Goal: Information Seeking & Learning: Learn about a topic

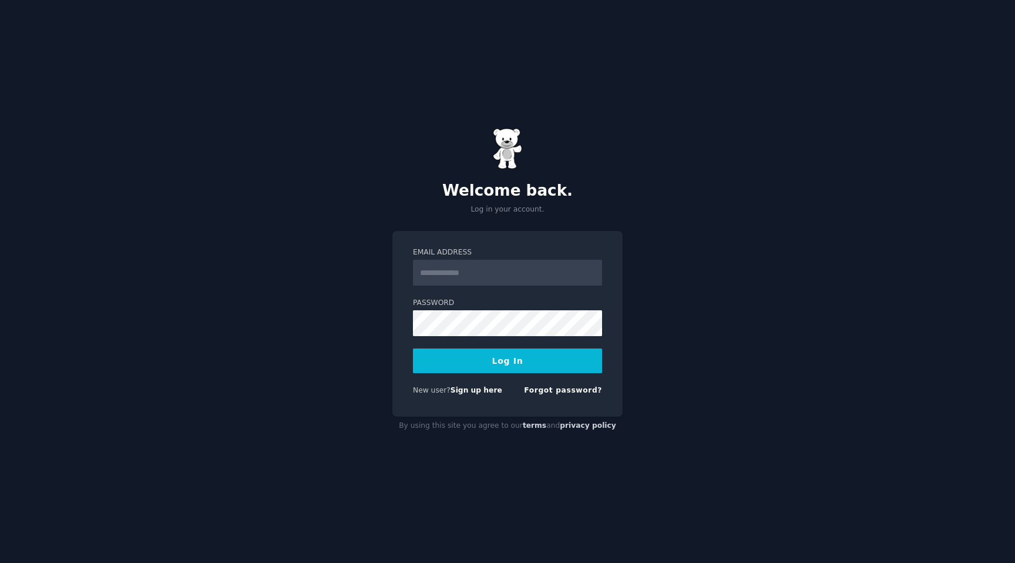
click at [518, 275] on input "Email Address" at bounding box center [507, 273] width 189 height 26
type input "**********"
click at [506, 365] on button "Log In" at bounding box center [507, 360] width 189 height 25
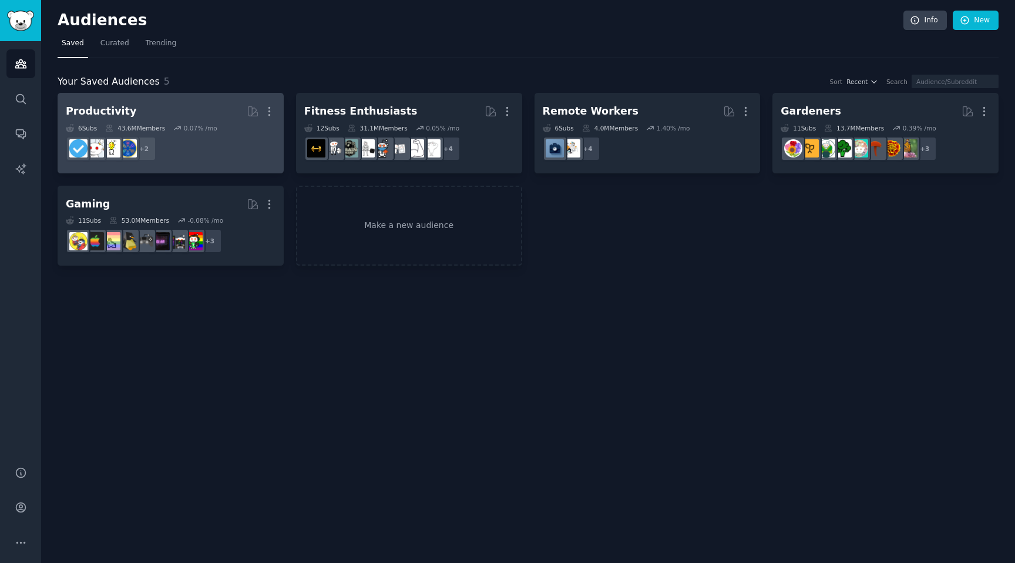
click at [174, 111] on h2 "Productivity More" at bounding box center [171, 111] width 210 height 21
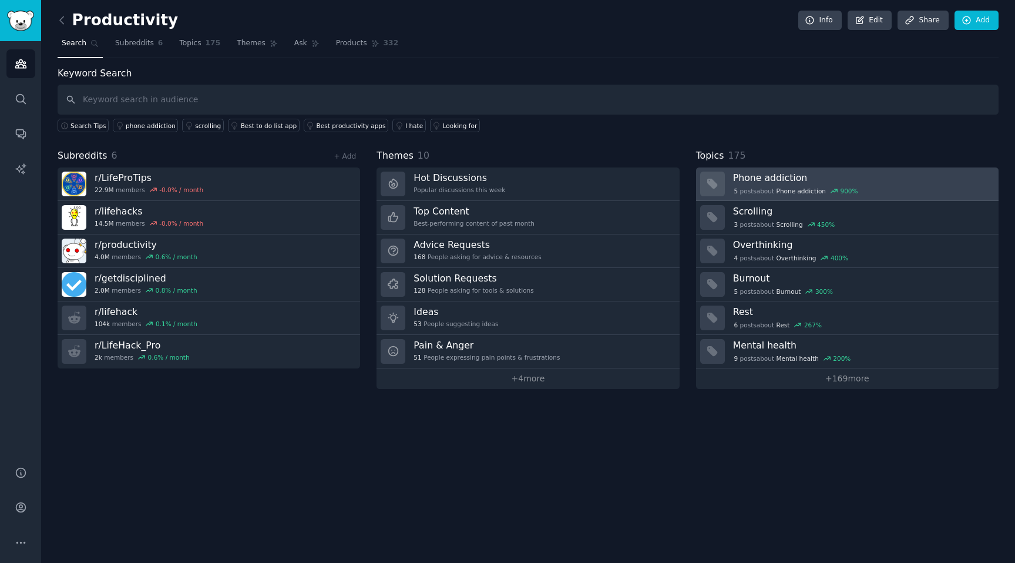
click at [761, 190] on div "5 post s about Phone addiction 900 %" at bounding box center [796, 191] width 126 height 11
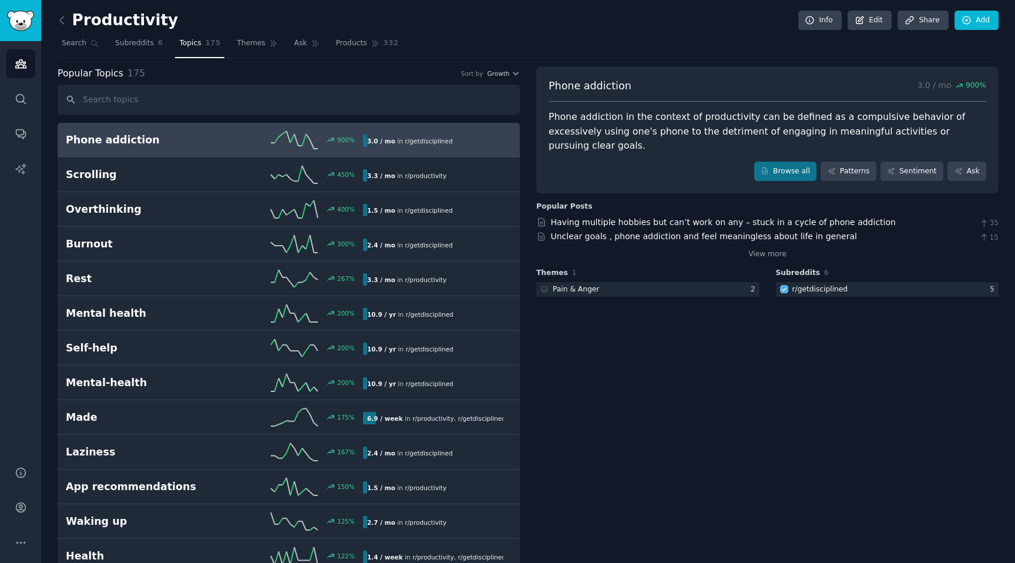
click at [578, 118] on div "Phone addiction in the context of productivity can be defined as a compulsive b…" at bounding box center [768, 131] width 438 height 43
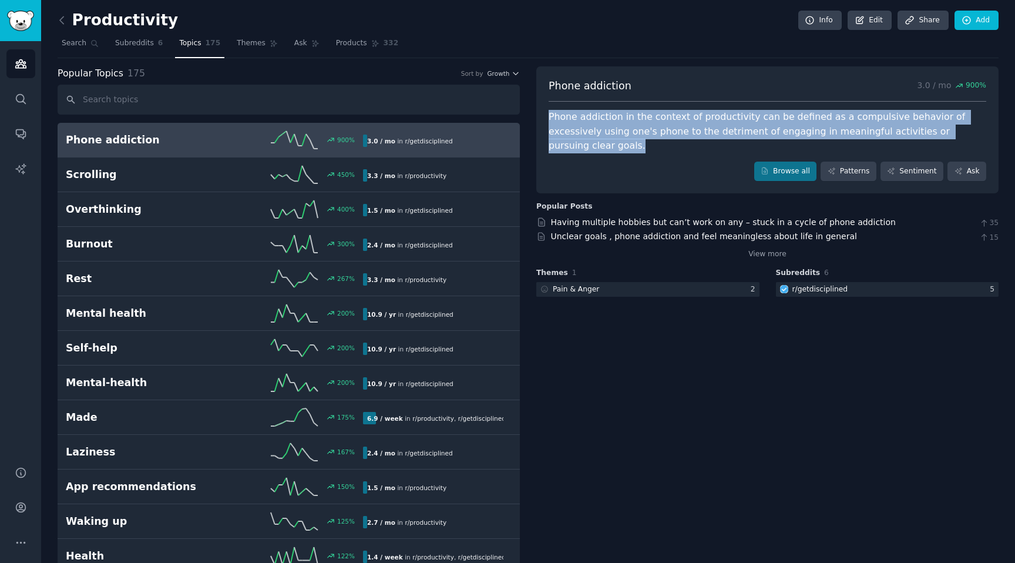
click at [578, 118] on div "Phone addiction in the context of productivity can be defined as a compulsive b…" at bounding box center [768, 131] width 438 height 43
click at [619, 114] on div "Phone addiction in the context of productivity can be defined as a compulsive b…" at bounding box center [768, 131] width 438 height 43
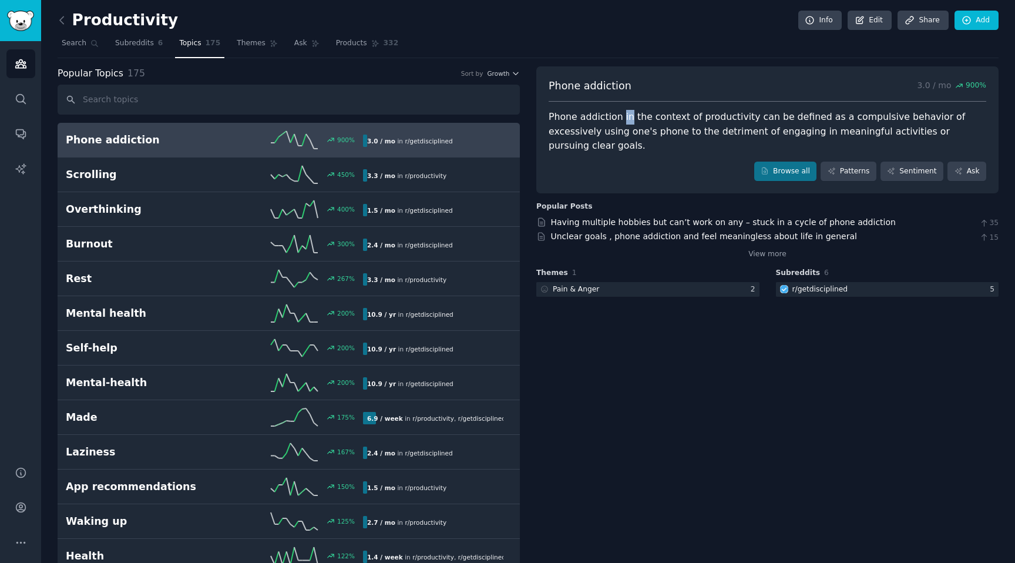
click at [619, 114] on div "Phone addiction in the context of productivity can be defined as a compulsive b…" at bounding box center [768, 131] width 438 height 43
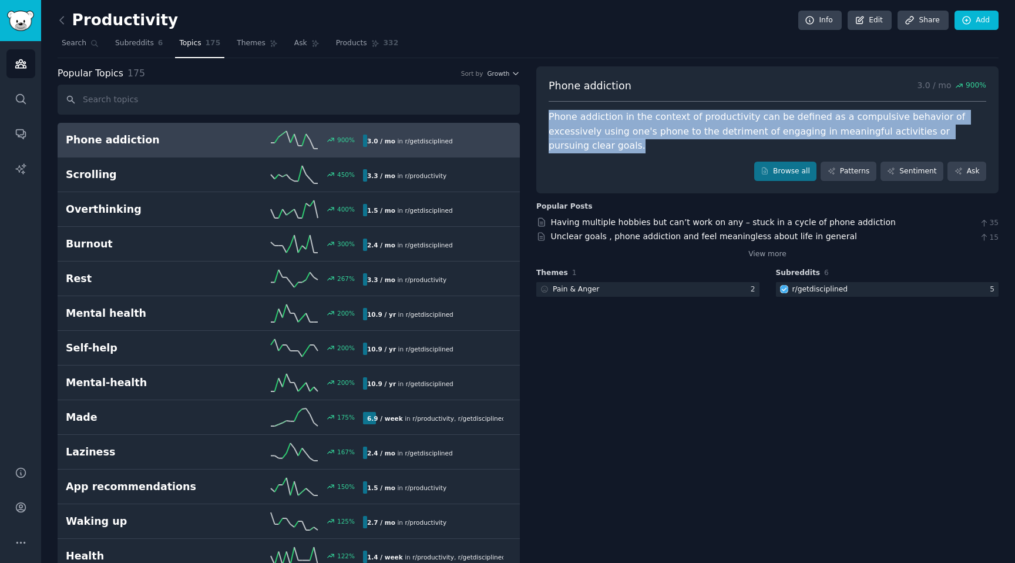
click at [619, 114] on div "Phone addiction in the context of productivity can be defined as a compulsive b…" at bounding box center [768, 131] width 438 height 43
click at [645, 118] on div "Phone addiction in the context of productivity can be defined as a compulsive b…" at bounding box center [768, 131] width 438 height 43
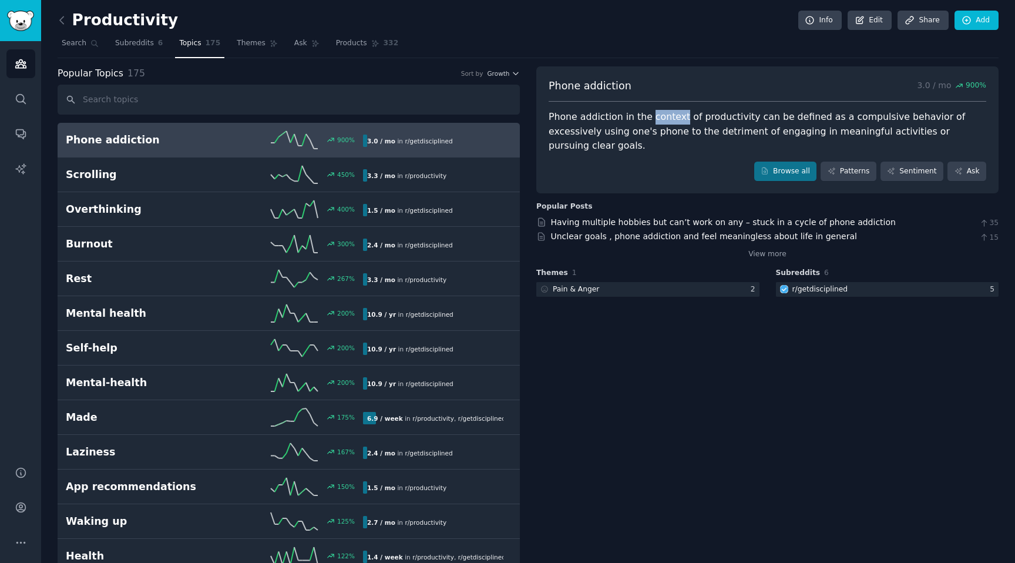
click at [645, 118] on div "Phone addiction in the context of productivity can be defined as a compulsive b…" at bounding box center [768, 131] width 438 height 43
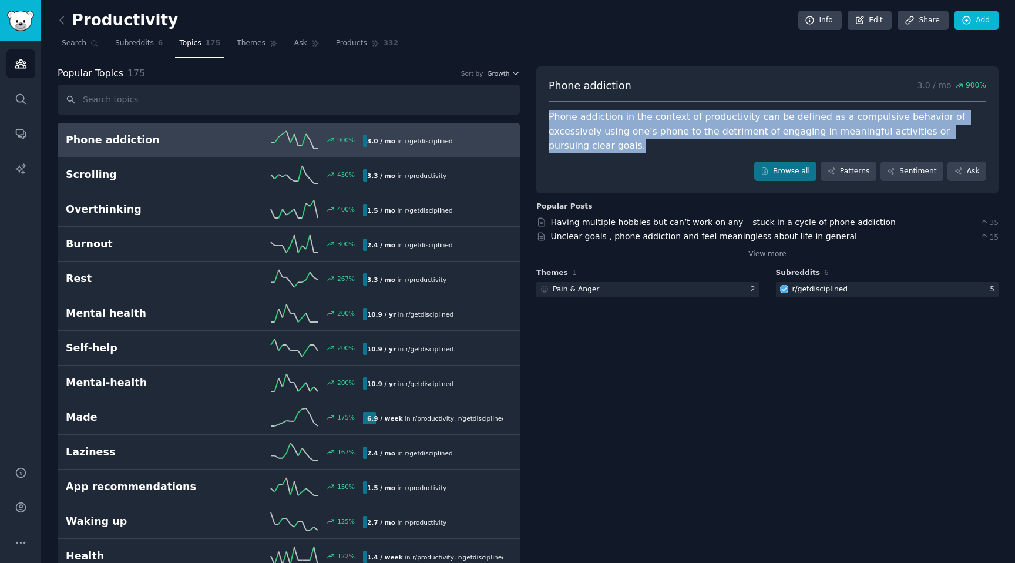
click at [645, 118] on div "Phone addiction in the context of productivity can be defined as a compulsive b…" at bounding box center [768, 131] width 438 height 43
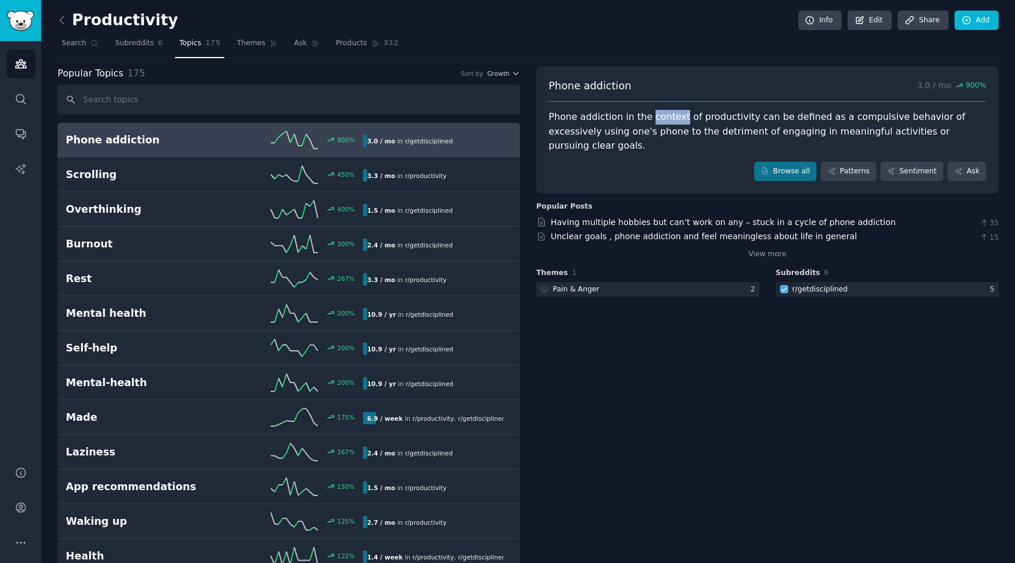
click at [645, 118] on div "Phone addiction in the context of productivity can be defined as a compulsive b…" at bounding box center [768, 131] width 438 height 43
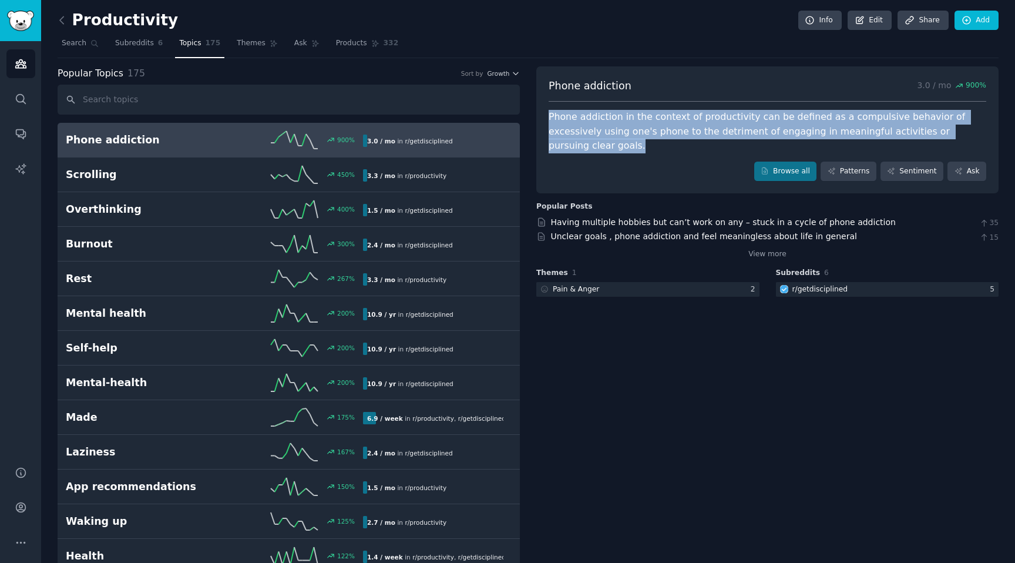
click at [645, 118] on div "Phone addiction in the context of productivity can be defined as a compulsive b…" at bounding box center [768, 131] width 438 height 43
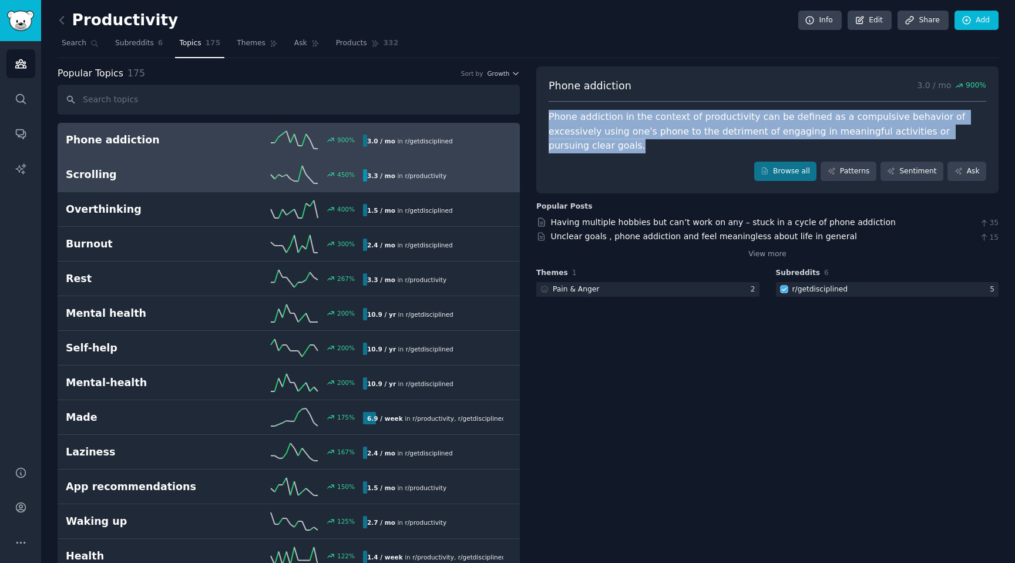
click at [170, 170] on h2 "Scrolling" at bounding box center [140, 174] width 149 height 15
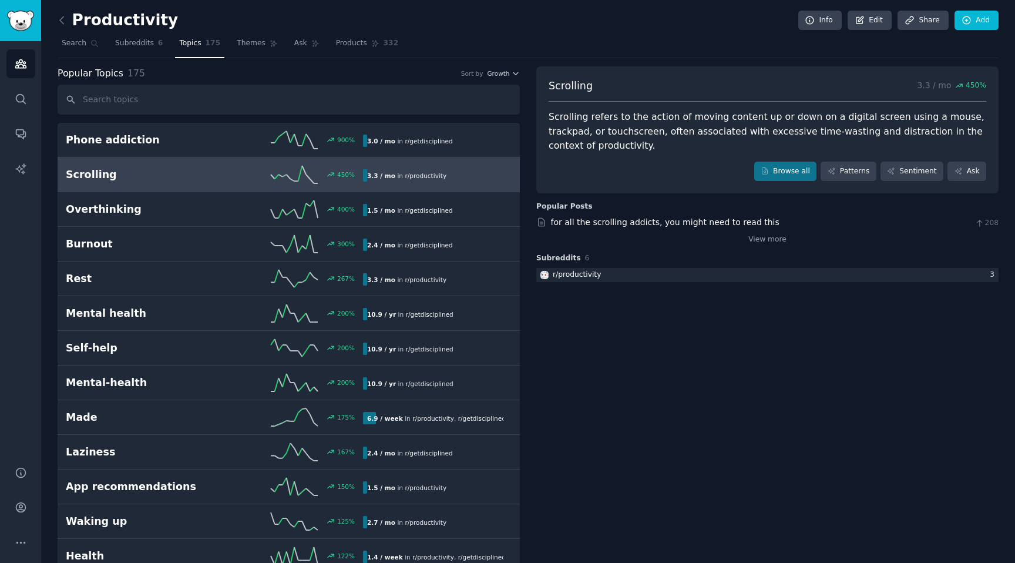
click at [759, 246] on div "Scrolling 3.3 / mo 450 % Scrolling refers to the action of moving content up or…" at bounding box center [767, 175] width 462 height 218
click at [759, 241] on link "View more" at bounding box center [768, 239] width 38 height 11
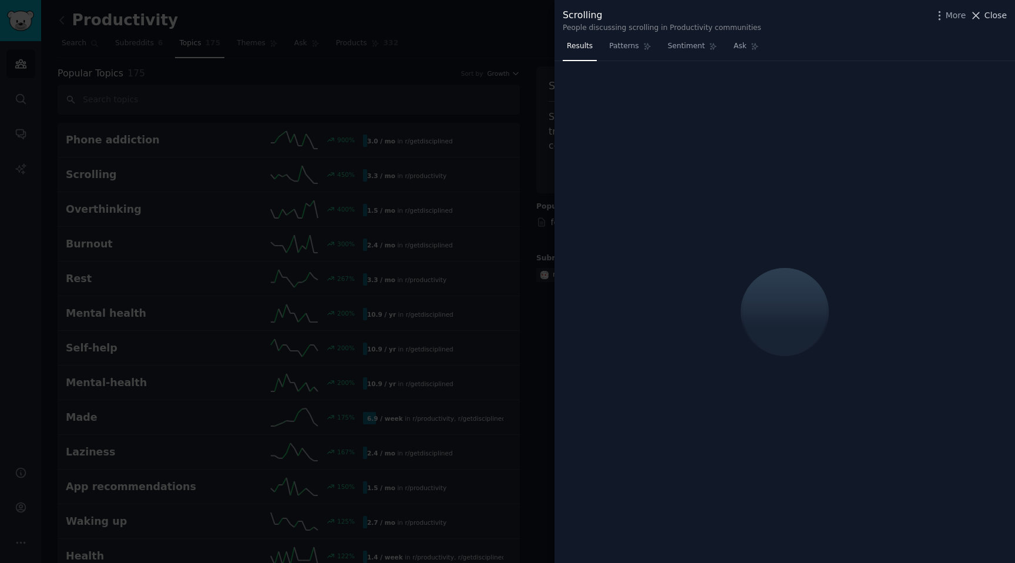
click at [992, 18] on span "Close" at bounding box center [996, 15] width 22 height 12
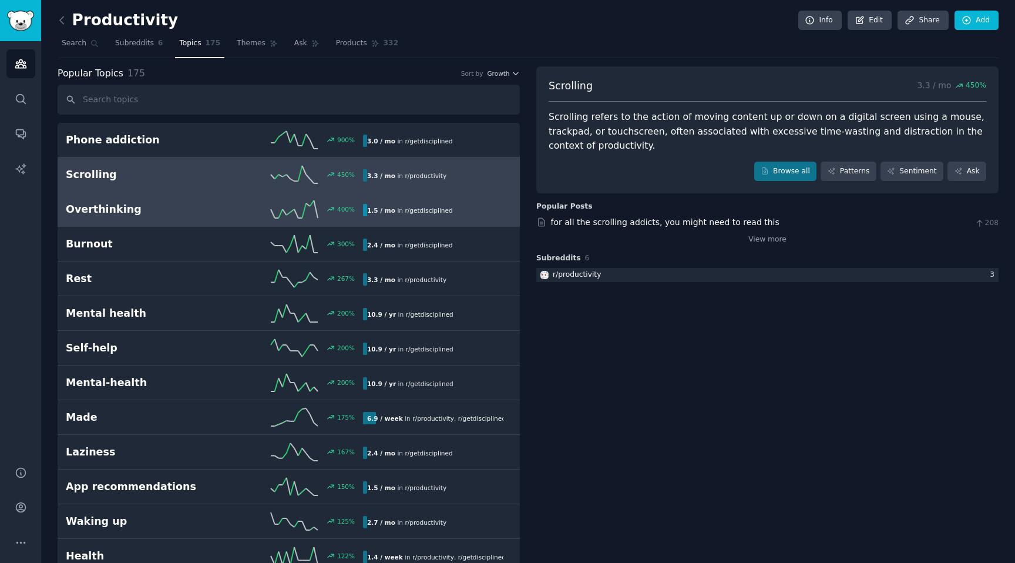
click at [123, 214] on h2 "Overthinking" at bounding box center [140, 209] width 149 height 15
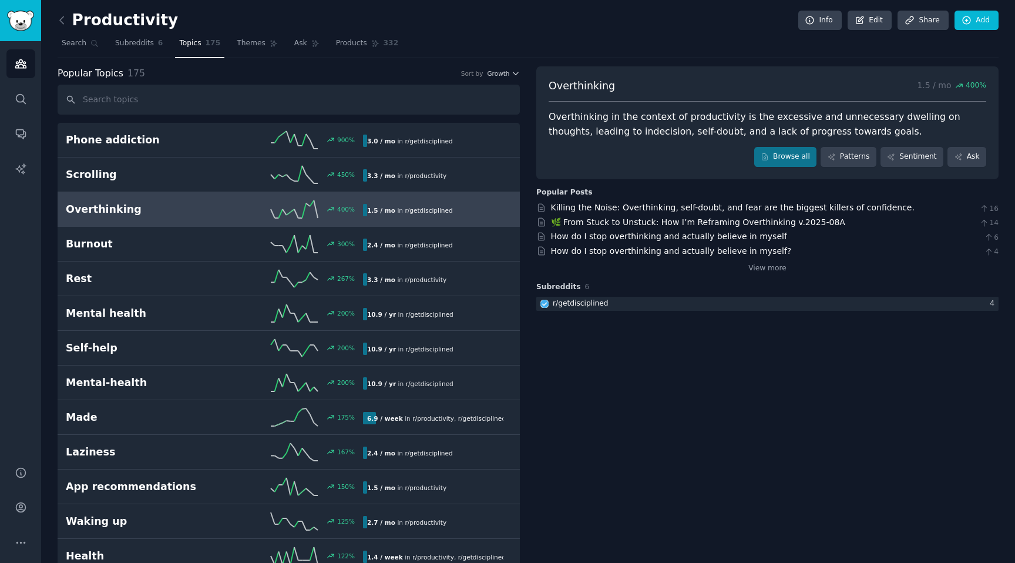
click at [578, 118] on div "Overthinking in the context of productivity is the excessive and unnecessary dw…" at bounding box center [768, 124] width 438 height 29
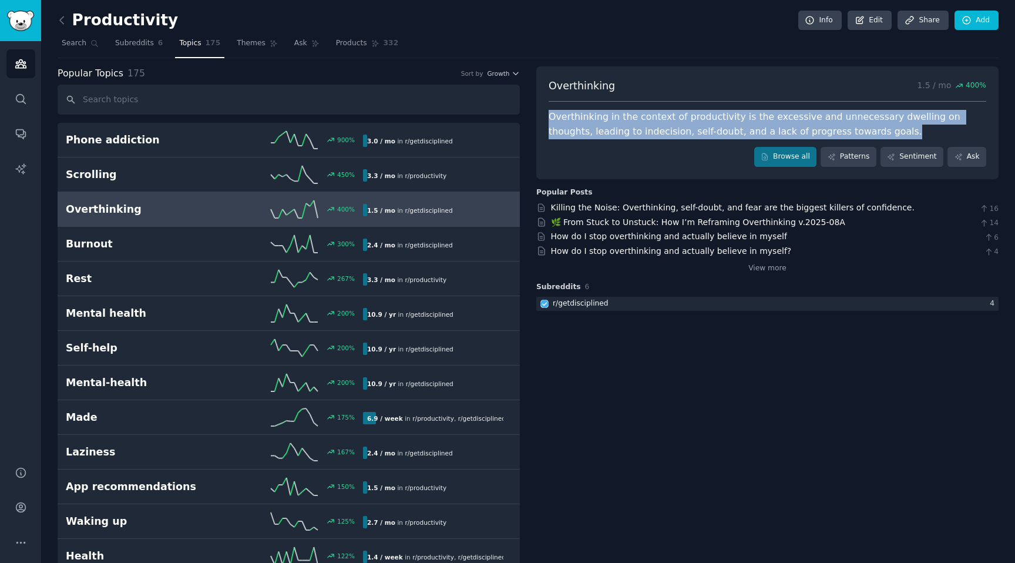
click at [578, 118] on div "Overthinking in the context of productivity is the excessive and unnecessary dw…" at bounding box center [768, 124] width 438 height 29
click at [599, 121] on div "Overthinking in the context of productivity is the excessive and unnecessary dw…" at bounding box center [768, 124] width 438 height 29
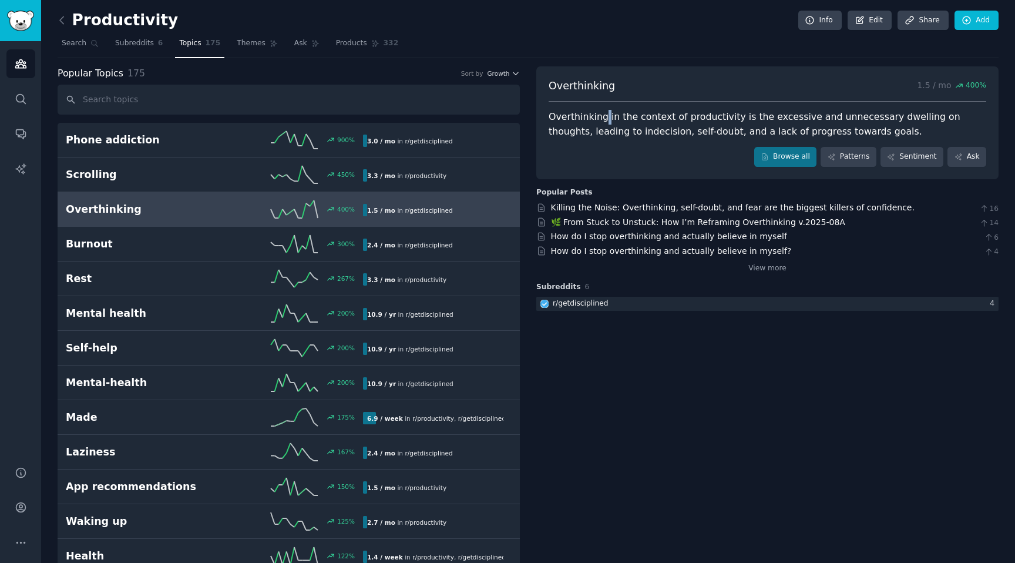
click at [599, 121] on div "Overthinking in the context of productivity is the excessive and unnecessary dw…" at bounding box center [768, 124] width 438 height 29
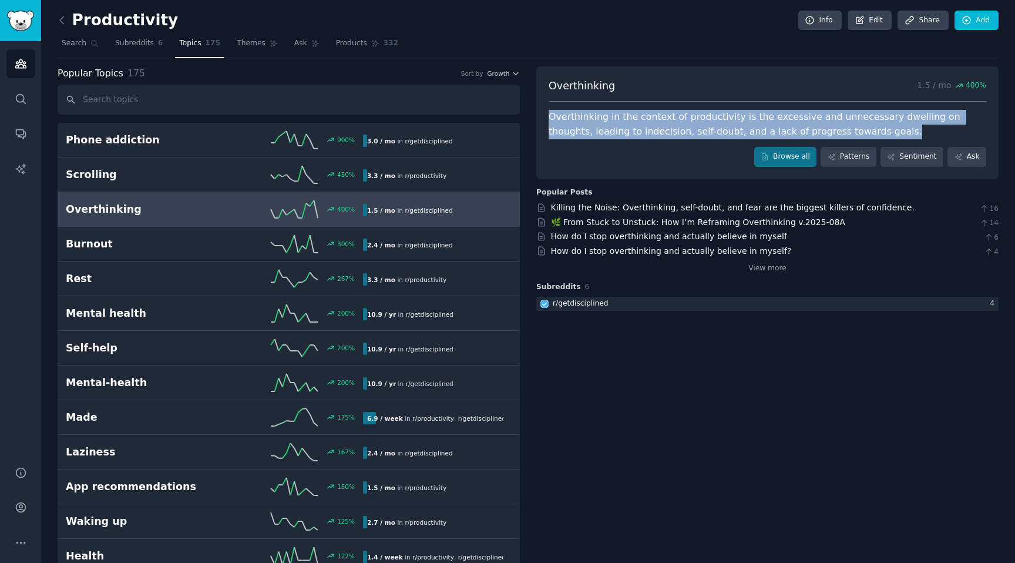
click at [599, 121] on div "Overthinking in the context of productivity is the excessive and unnecessary dw…" at bounding box center [768, 124] width 438 height 29
click at [619, 121] on div "Overthinking in the context of productivity is the excessive and unnecessary dw…" at bounding box center [768, 124] width 438 height 29
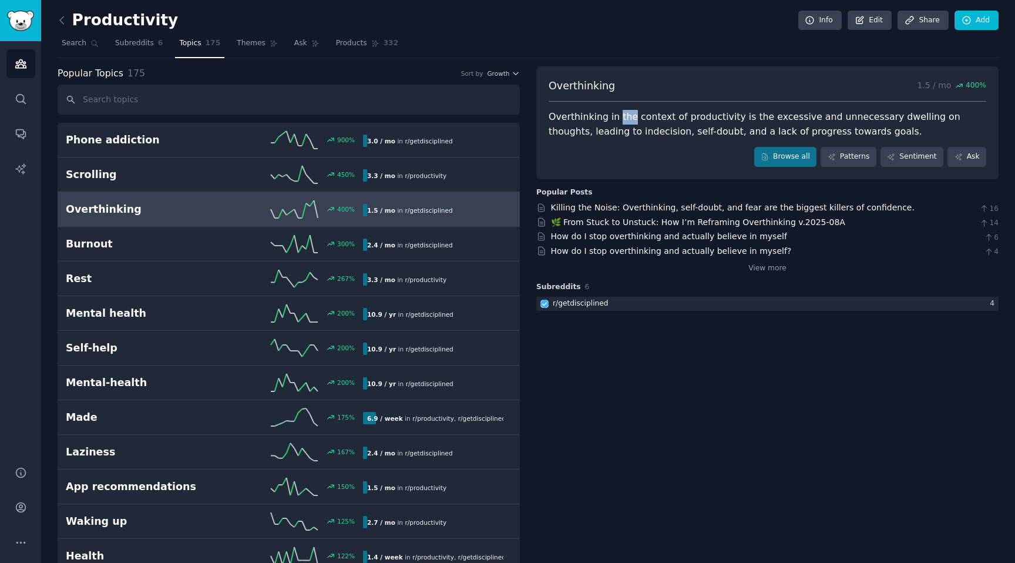
click at [619, 121] on div "Overthinking in the context of productivity is the excessive and unnecessary dw…" at bounding box center [768, 124] width 438 height 29
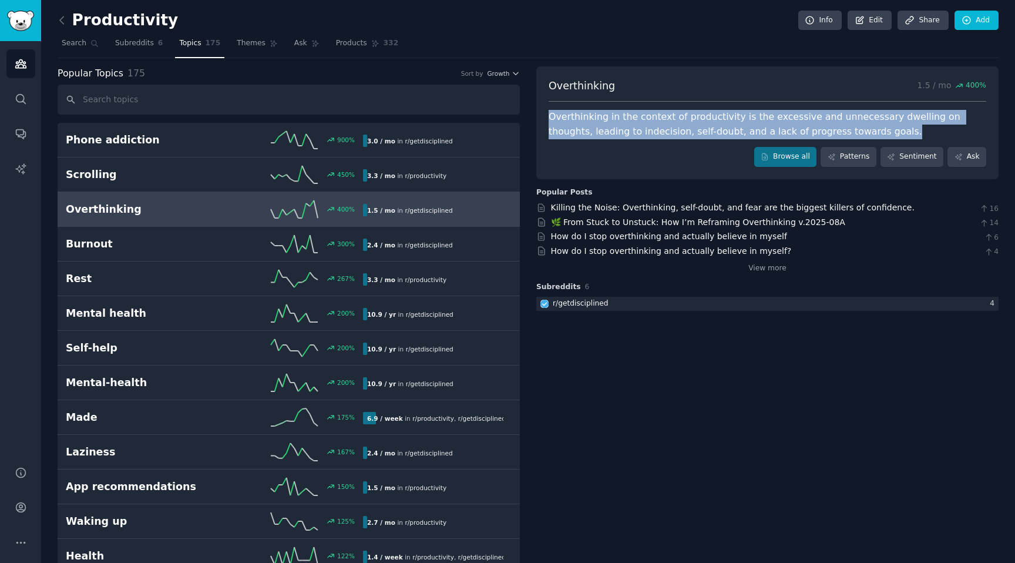
click at [619, 121] on div "Overthinking in the context of productivity is the excessive and unnecessary dw…" at bounding box center [768, 124] width 438 height 29
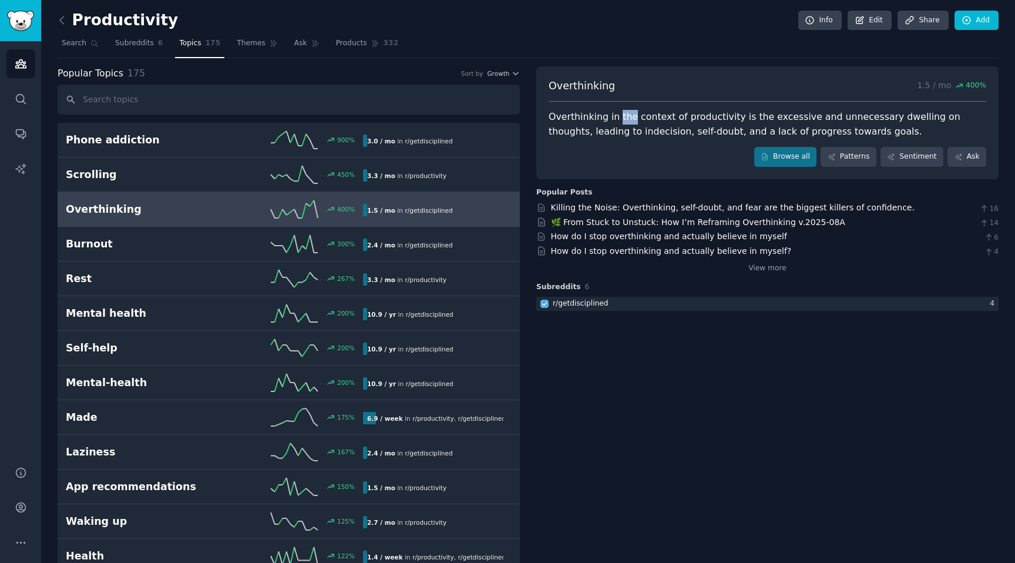
click at [619, 121] on div "Overthinking in the context of productivity is the excessive and unnecessary dw…" at bounding box center [768, 124] width 438 height 29
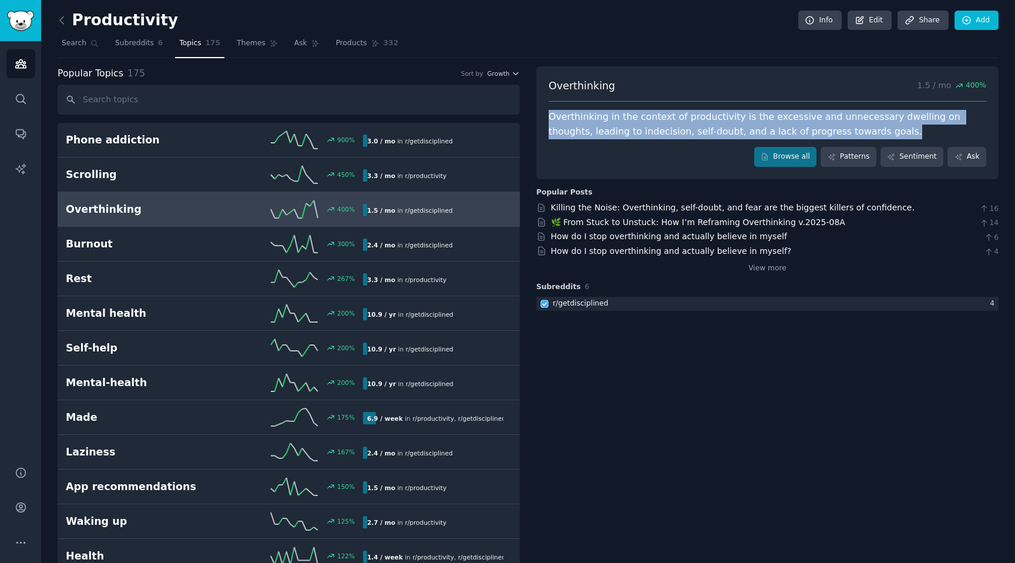
click at [619, 121] on div "Overthinking in the context of productivity is the excessive and unnecessary dw…" at bounding box center [768, 124] width 438 height 29
click at [620, 133] on div "Overthinking in the context of productivity is the excessive and unnecessary dw…" at bounding box center [768, 124] width 438 height 29
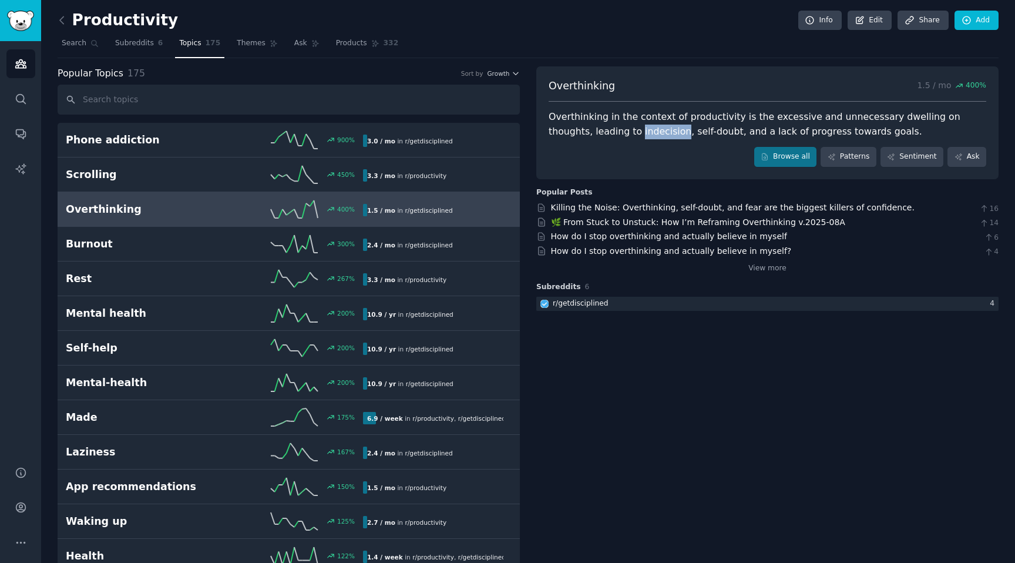
click at [620, 133] on div "Overthinking in the context of productivity is the excessive and unnecessary dw…" at bounding box center [768, 124] width 438 height 29
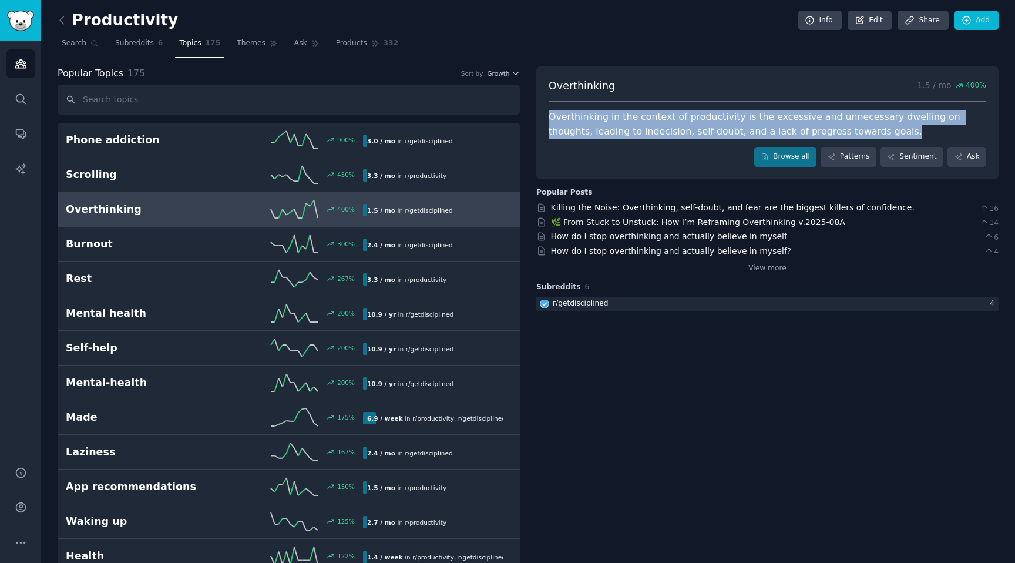
click at [620, 133] on div "Overthinking in the context of productivity is the excessive and unnecessary dw…" at bounding box center [768, 124] width 438 height 29
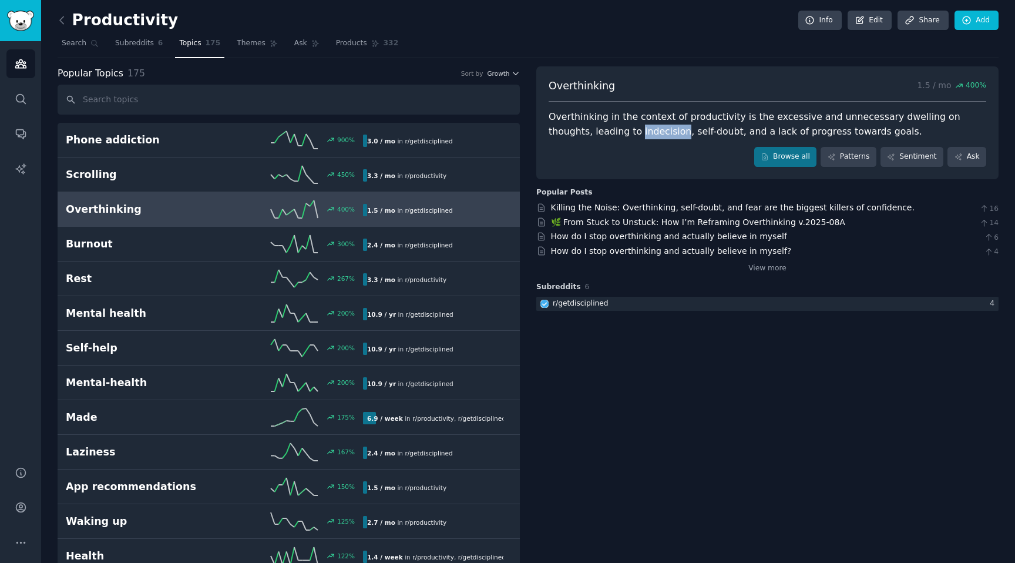
click at [620, 133] on div "Overthinking in the context of productivity is the excessive and unnecessary dw…" at bounding box center [768, 124] width 438 height 29
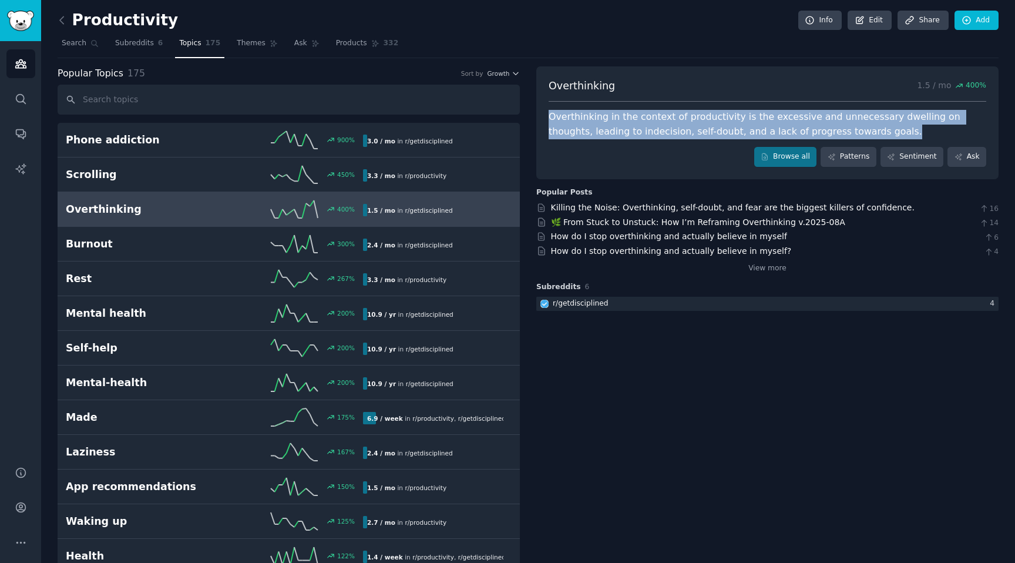
click at [620, 133] on div "Overthinking in the context of productivity is the excessive and unnecessary dw…" at bounding box center [768, 124] width 438 height 29
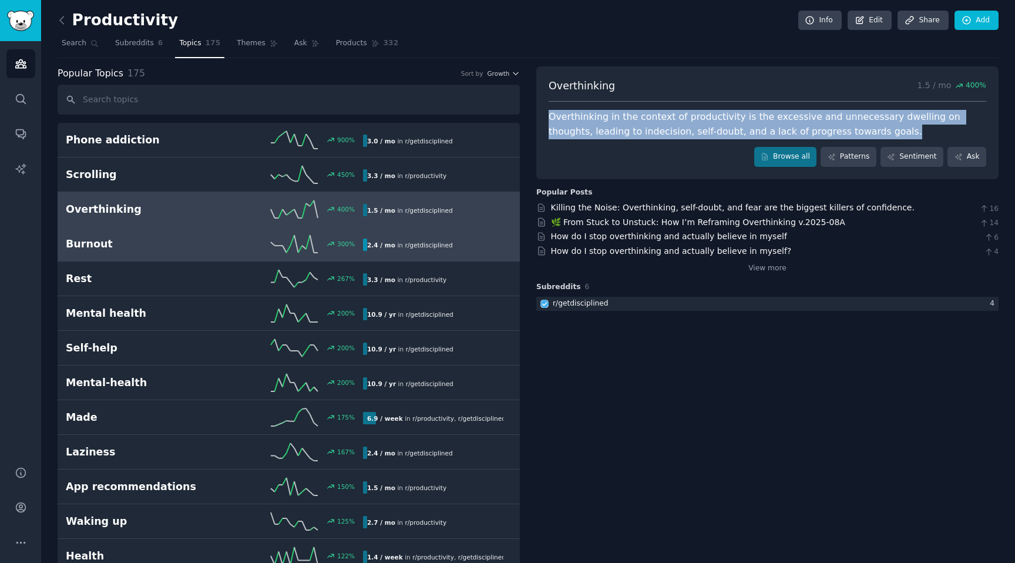
click at [103, 244] on h2 "Burnout" at bounding box center [140, 244] width 149 height 15
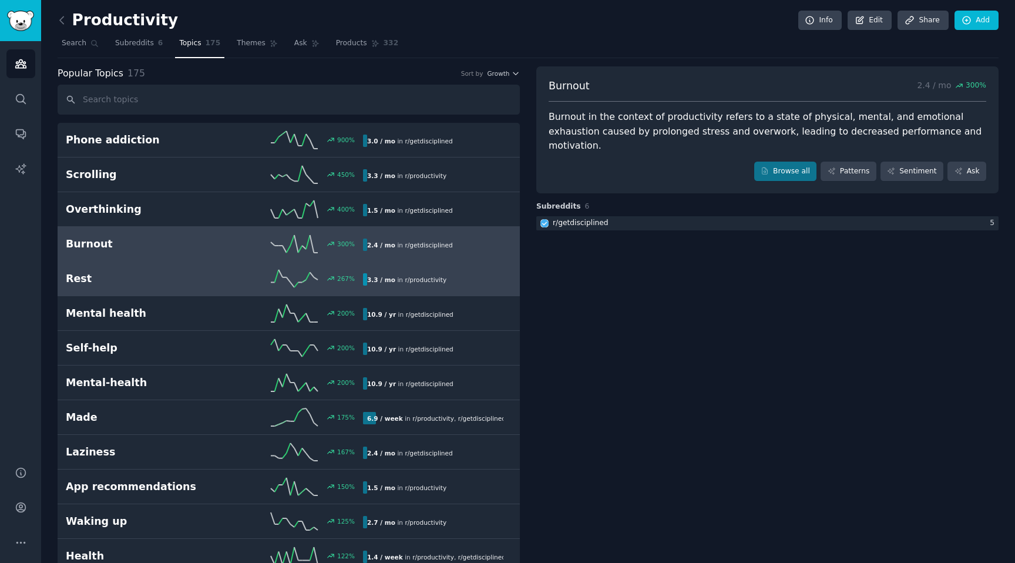
click at [219, 273] on div "267 %" at bounding box center [288, 279] width 149 height 18
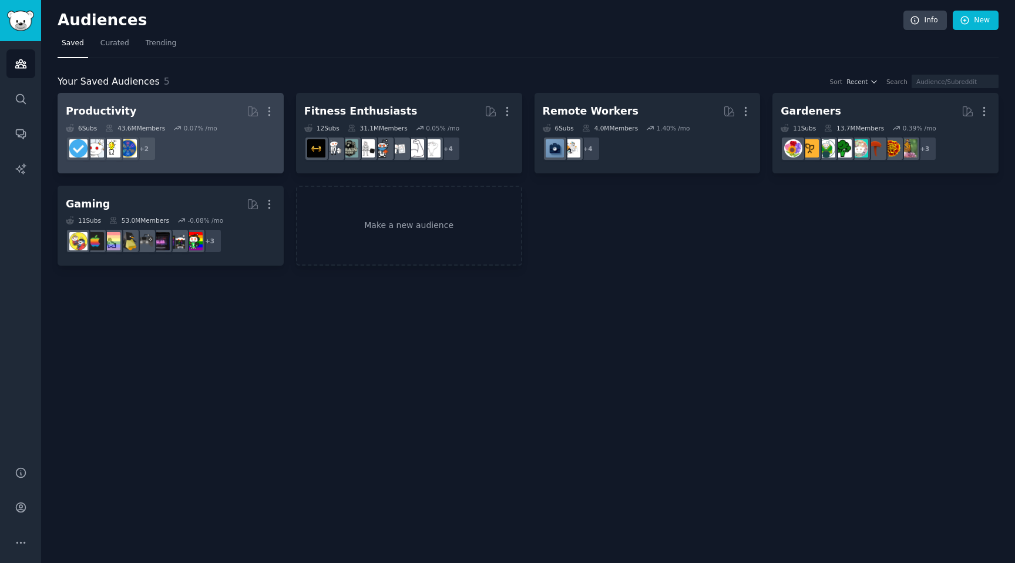
click at [227, 133] on dd "+ 2" at bounding box center [171, 148] width 210 height 33
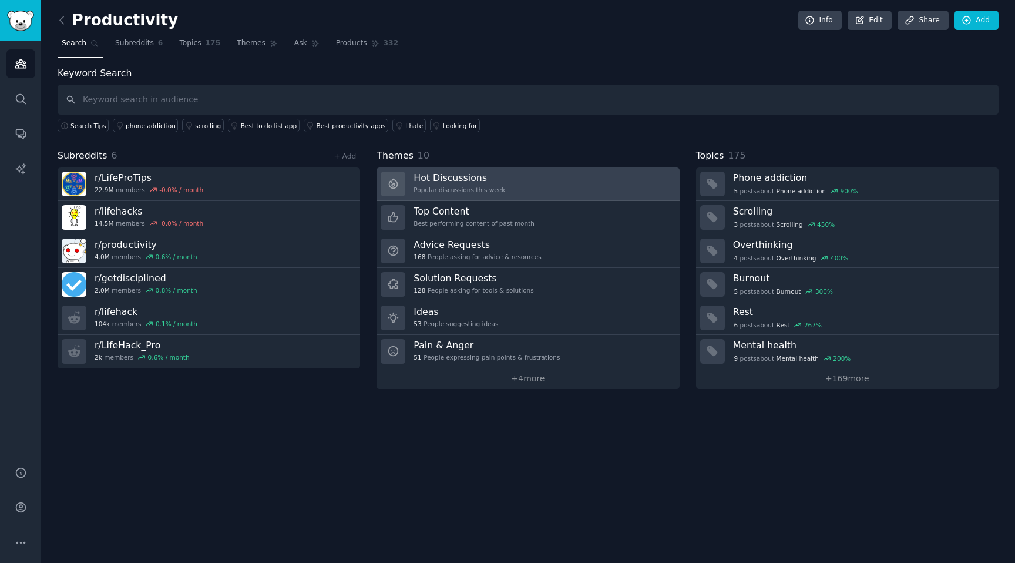
click at [562, 190] on link "Hot Discussions Popular discussions this week" at bounding box center [528, 183] width 303 height 33
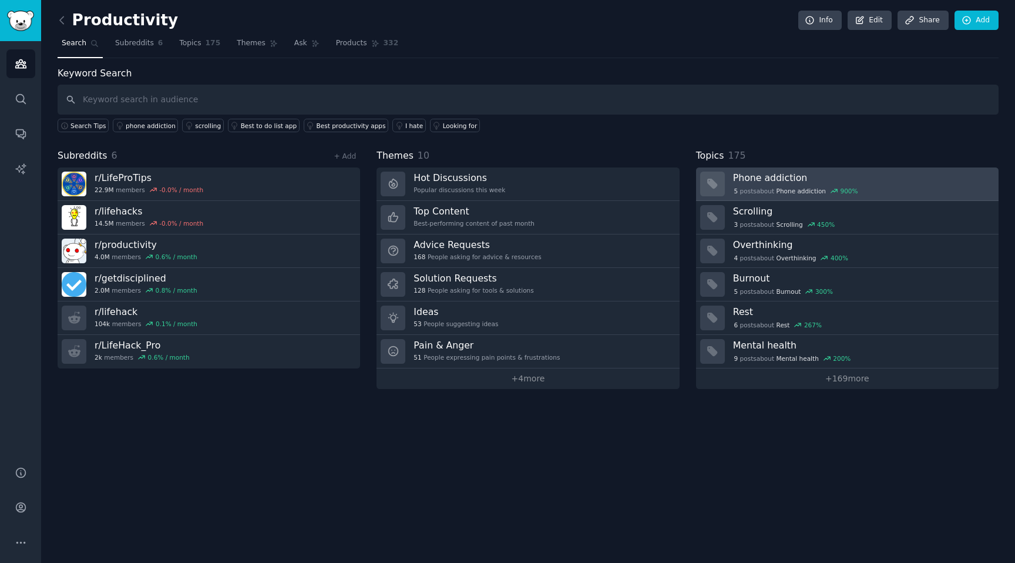
click at [780, 175] on h3 "Phone addiction" at bounding box center [861, 178] width 257 height 12
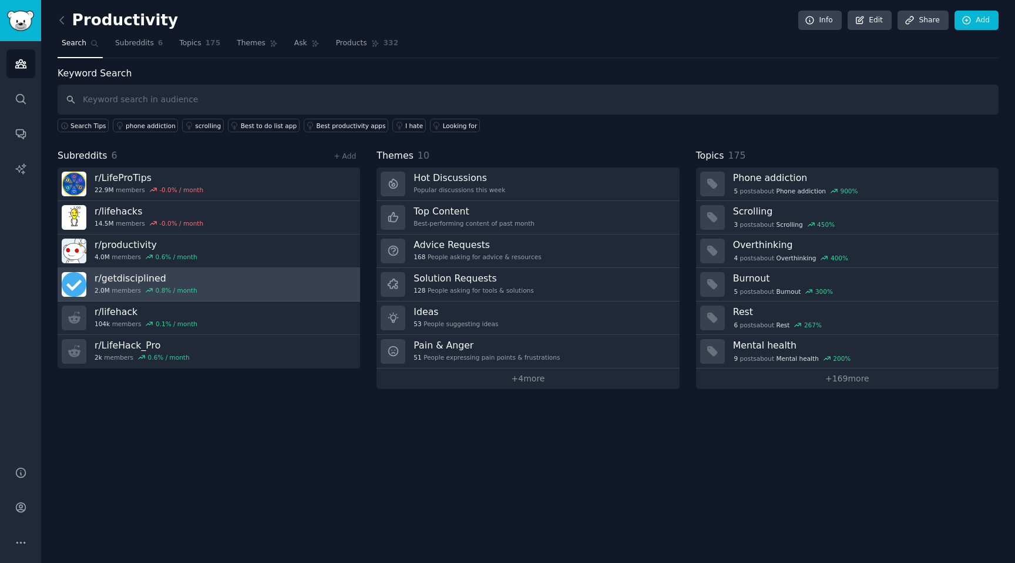
click at [208, 286] on link "r/ getdisciplined 2.0M members 0.8 % / month" at bounding box center [209, 284] width 303 height 33
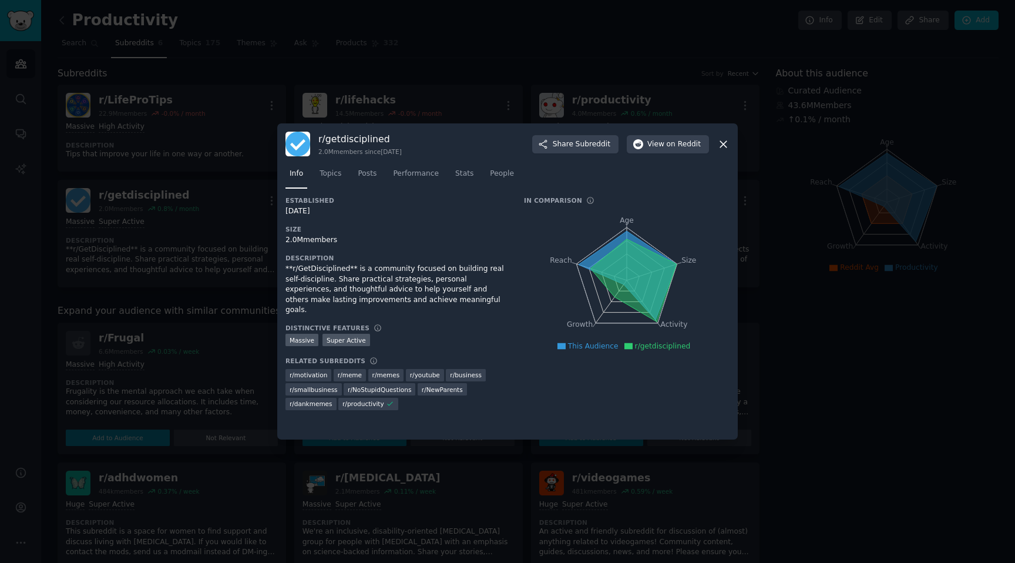
click at [725, 143] on icon at bounding box center [723, 144] width 12 height 12
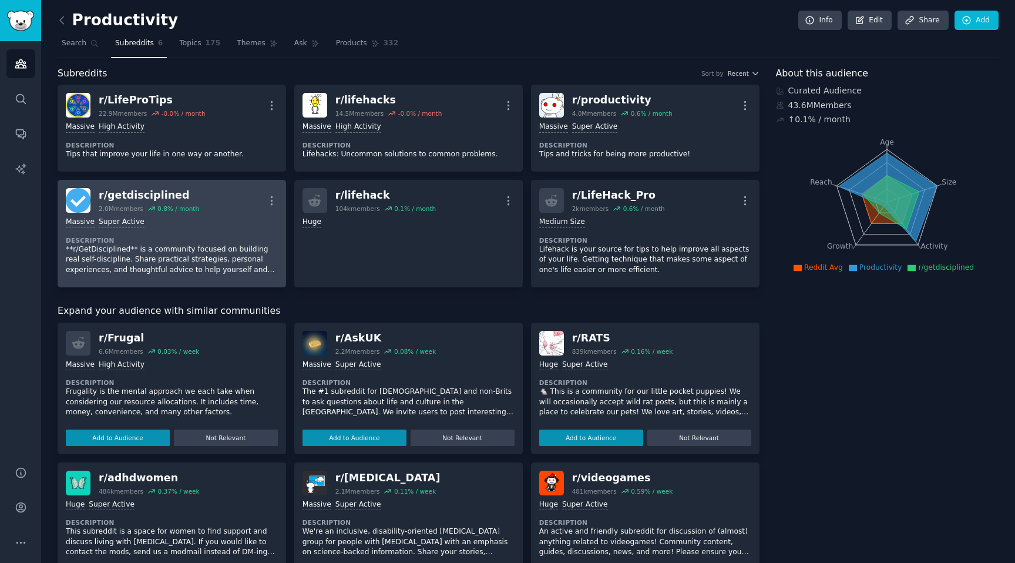
click at [160, 193] on div "r/ getdisciplined" at bounding box center [149, 195] width 100 height 15
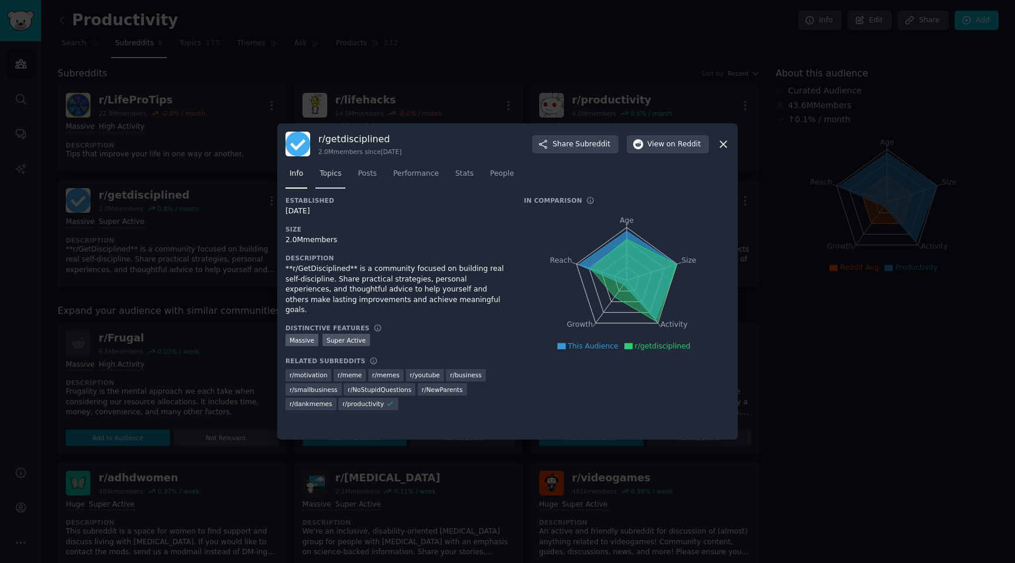
click at [338, 180] on link "Topics" at bounding box center [331, 177] width 30 height 24
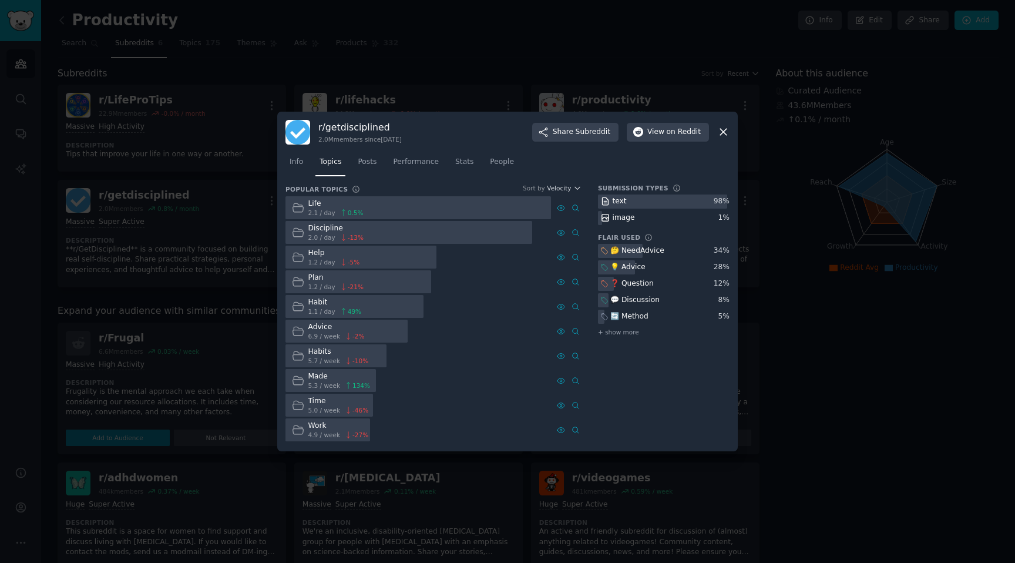
click at [383, 216] on div at bounding box center [419, 207] width 266 height 23
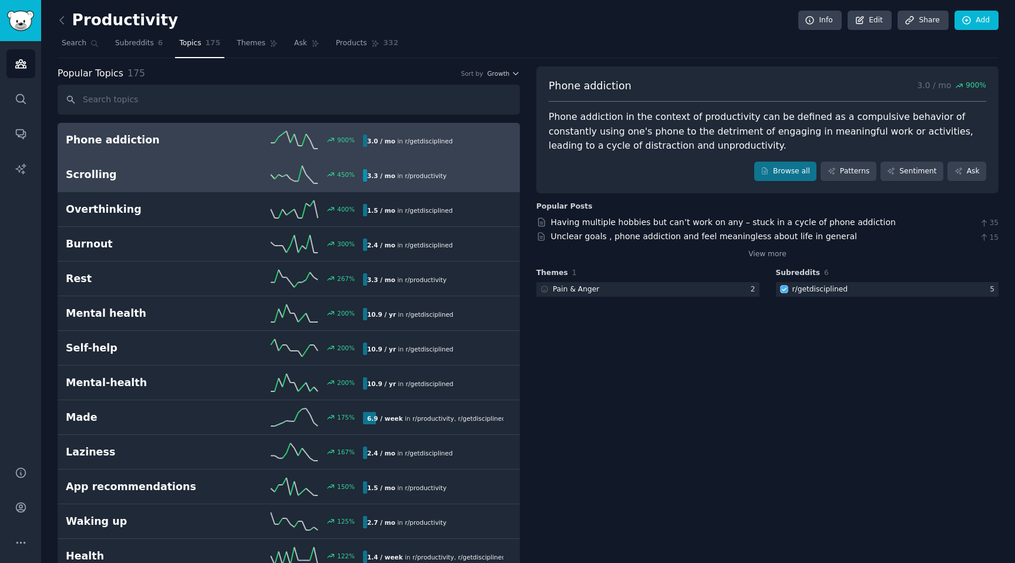
click at [251, 180] on div "450 %" at bounding box center [288, 175] width 149 height 18
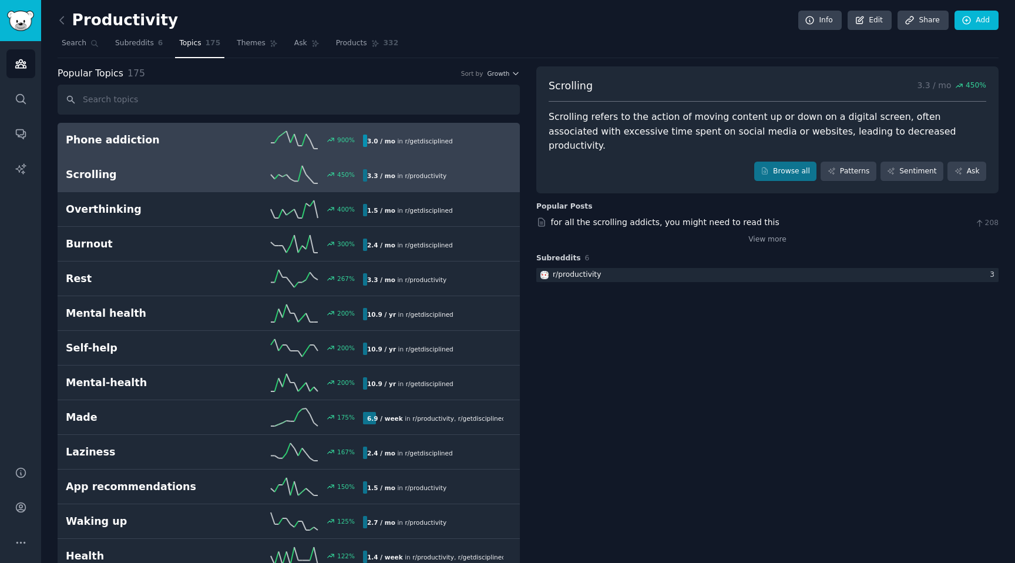
click at [227, 132] on div "900 %" at bounding box center [288, 140] width 149 height 18
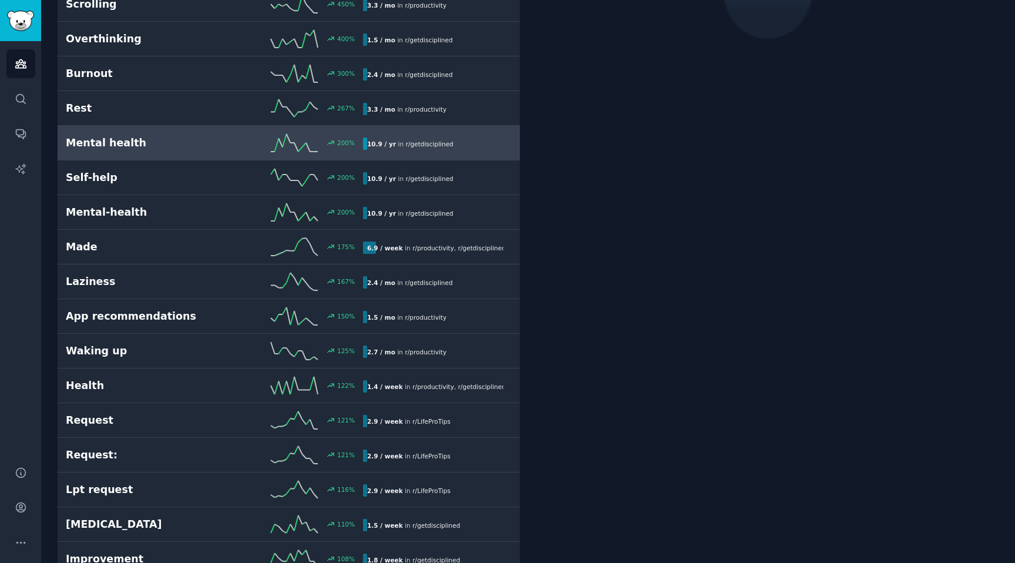
scroll to position [234, 0]
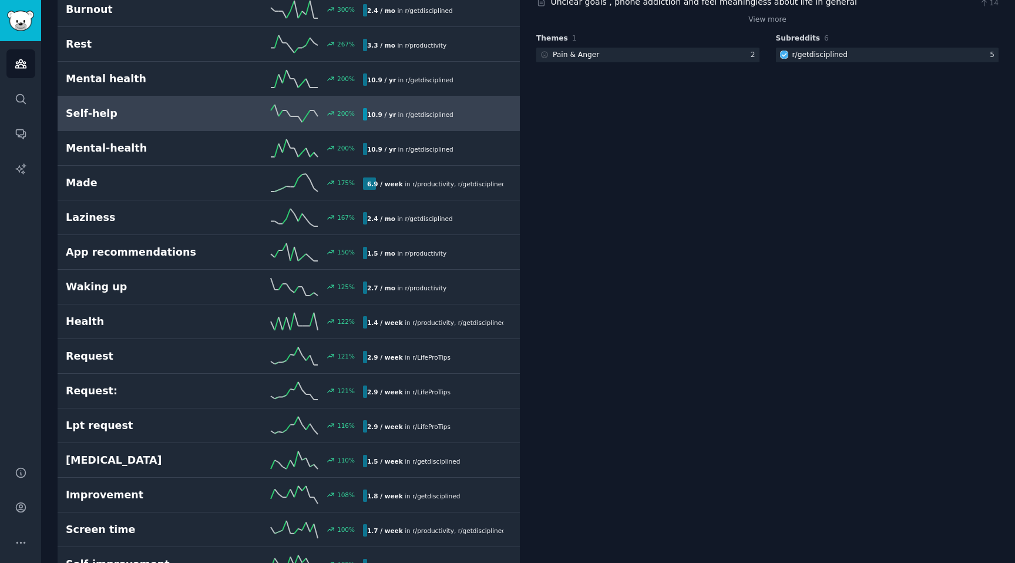
click at [179, 120] on h2 "Self-help" at bounding box center [140, 113] width 149 height 15
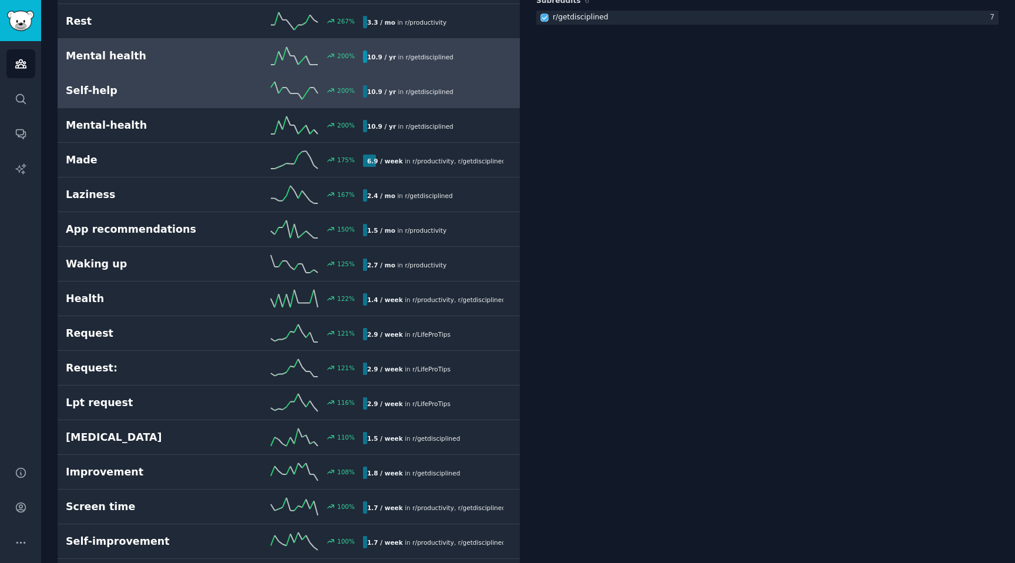
scroll to position [395, 0]
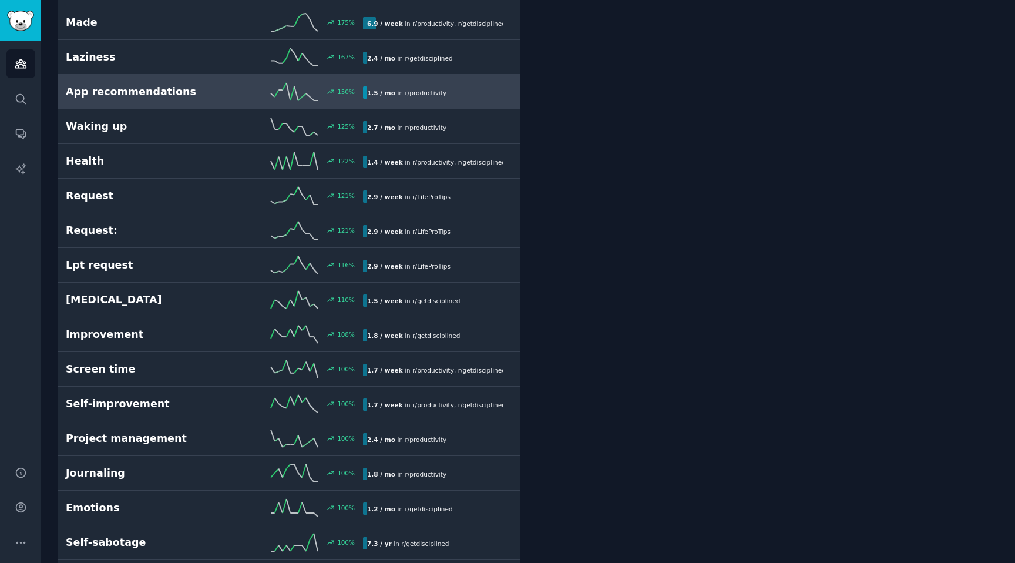
click at [177, 90] on h2 "App recommendations" at bounding box center [140, 92] width 149 height 15
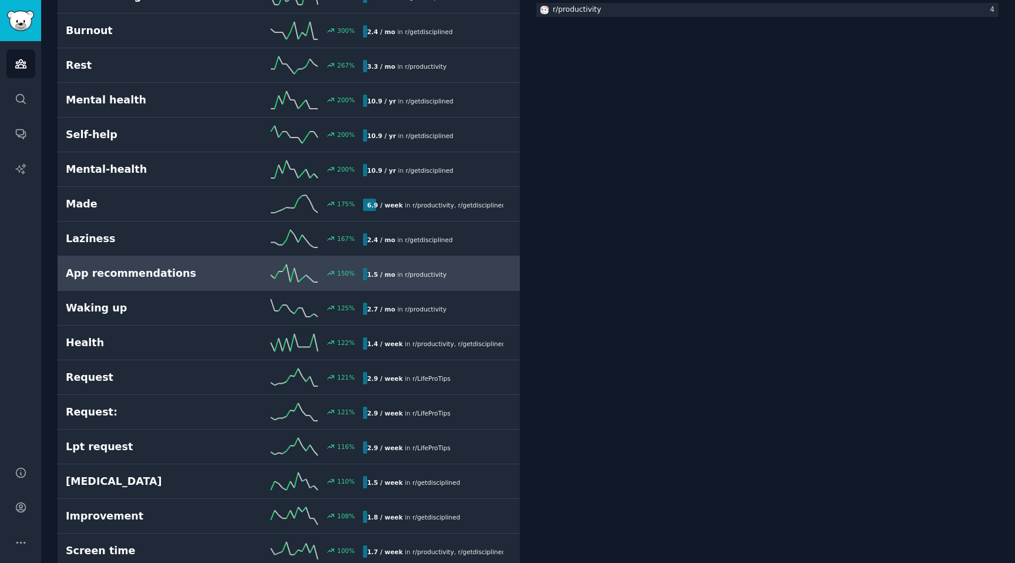
scroll to position [293, 0]
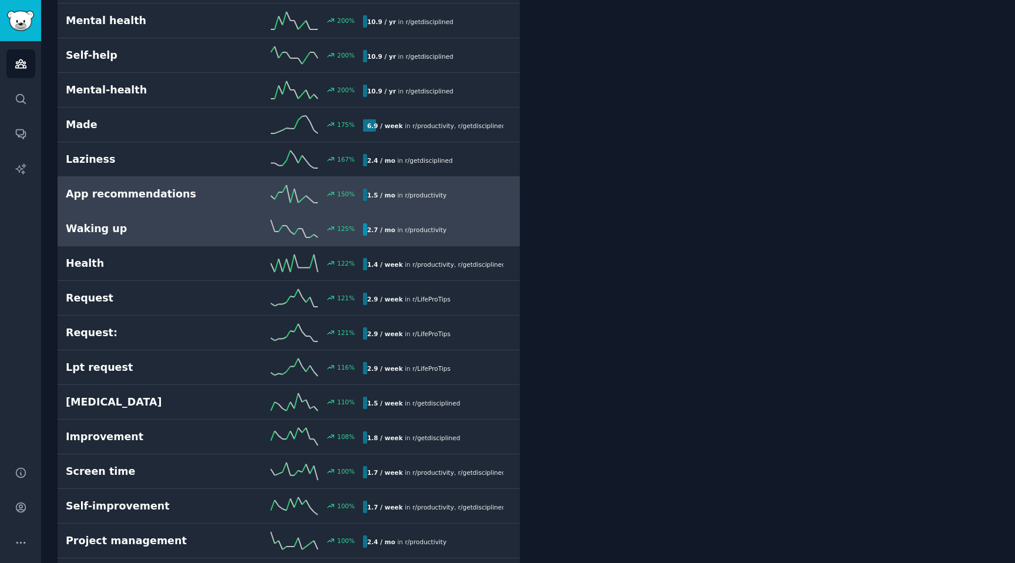
click at [165, 223] on h2 "Waking up" at bounding box center [140, 229] width 149 height 15
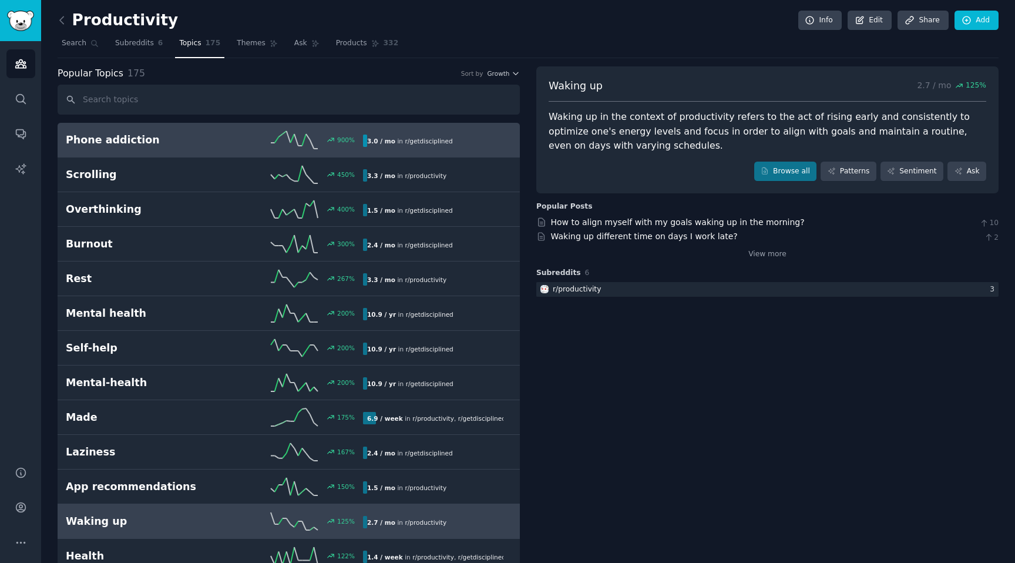
click at [166, 129] on link "Phone addiction 900 % 3.0 / mo in r/ getdisciplined" at bounding box center [289, 140] width 462 height 35
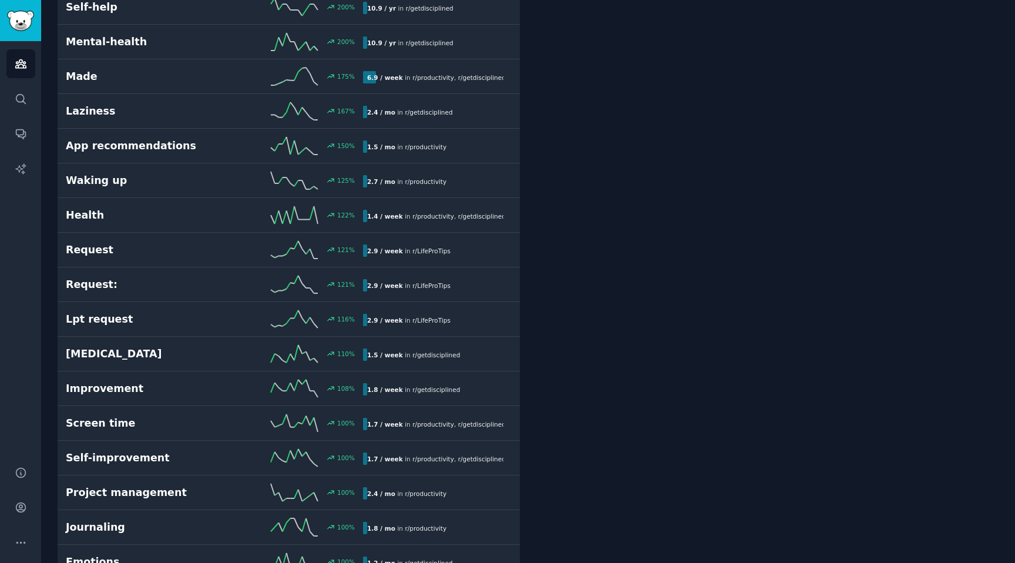
scroll to position [439, 0]
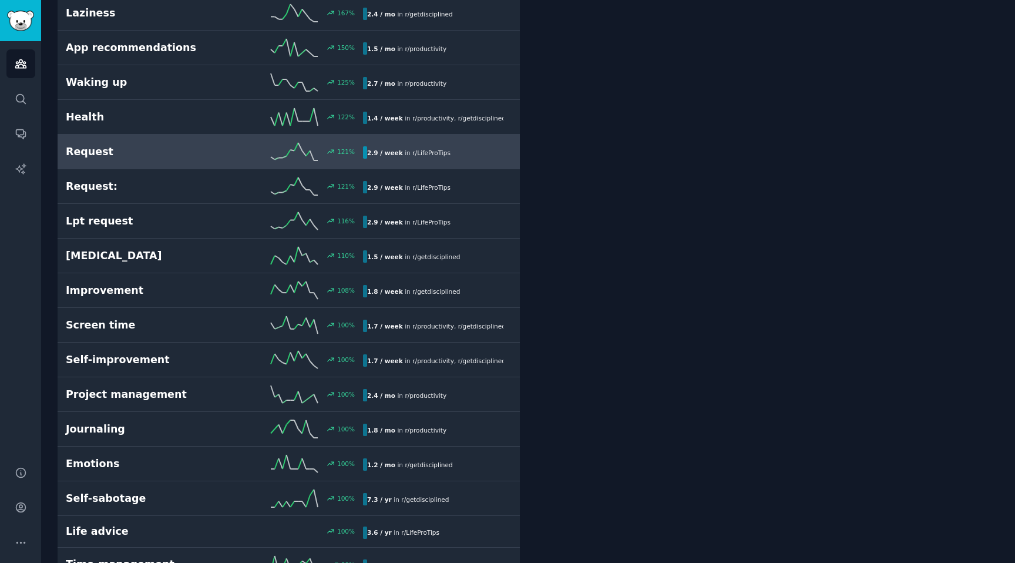
click at [150, 164] on link "Request 121 % 2.9 / week in r/ LifeProTips" at bounding box center [289, 152] width 462 height 35
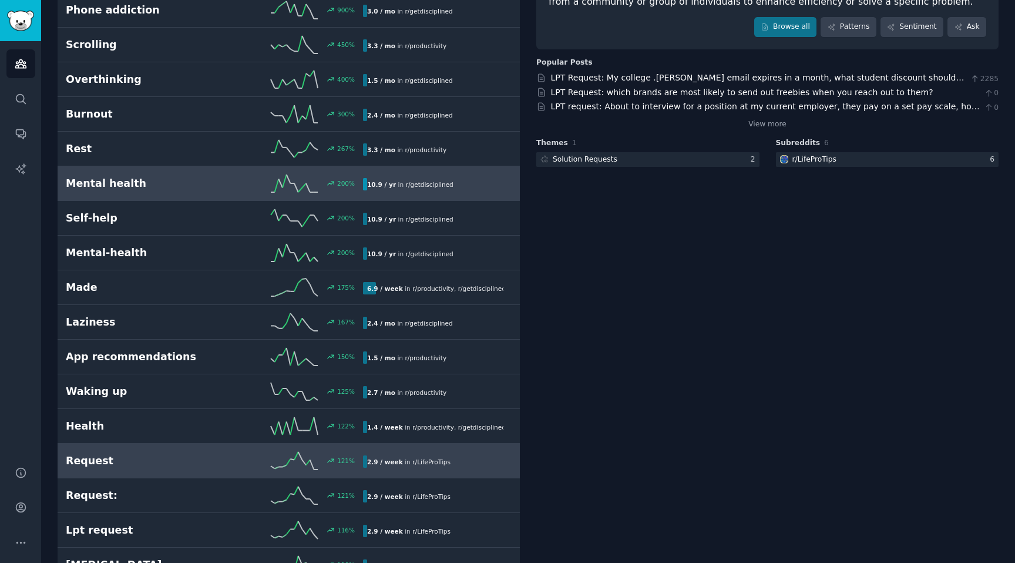
scroll to position [120, 0]
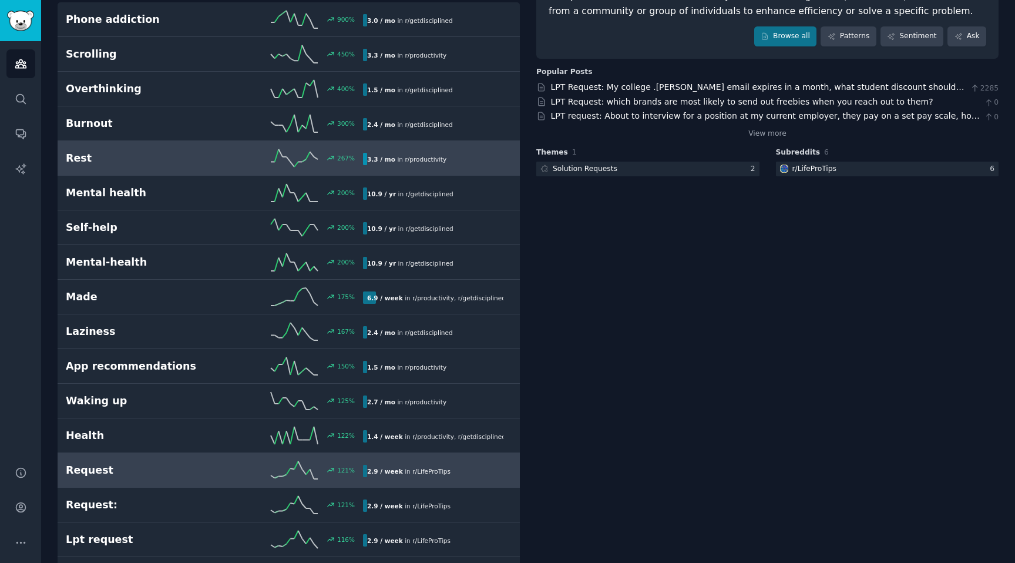
click at [142, 163] on h2 "Rest" at bounding box center [140, 158] width 149 height 15
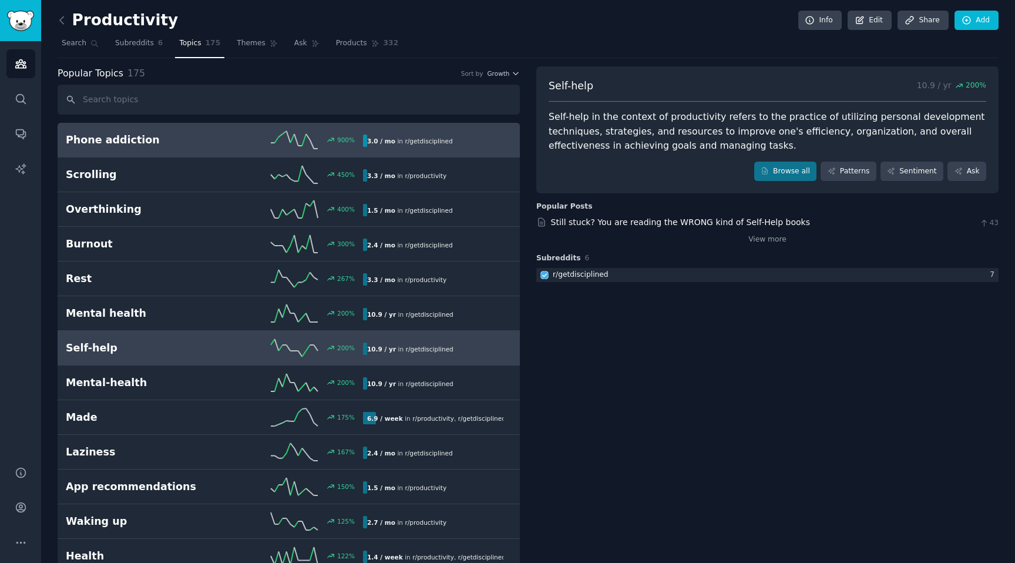
click at [159, 140] on h2 "Phone addiction" at bounding box center [140, 140] width 149 height 15
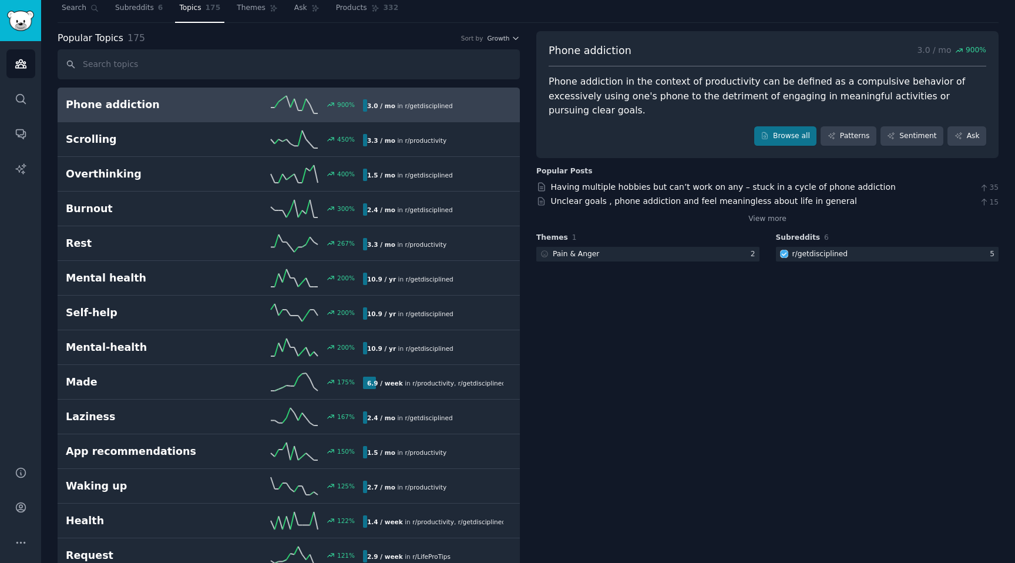
scroll to position [37, 0]
